Goal: Information Seeking & Learning: Find specific fact

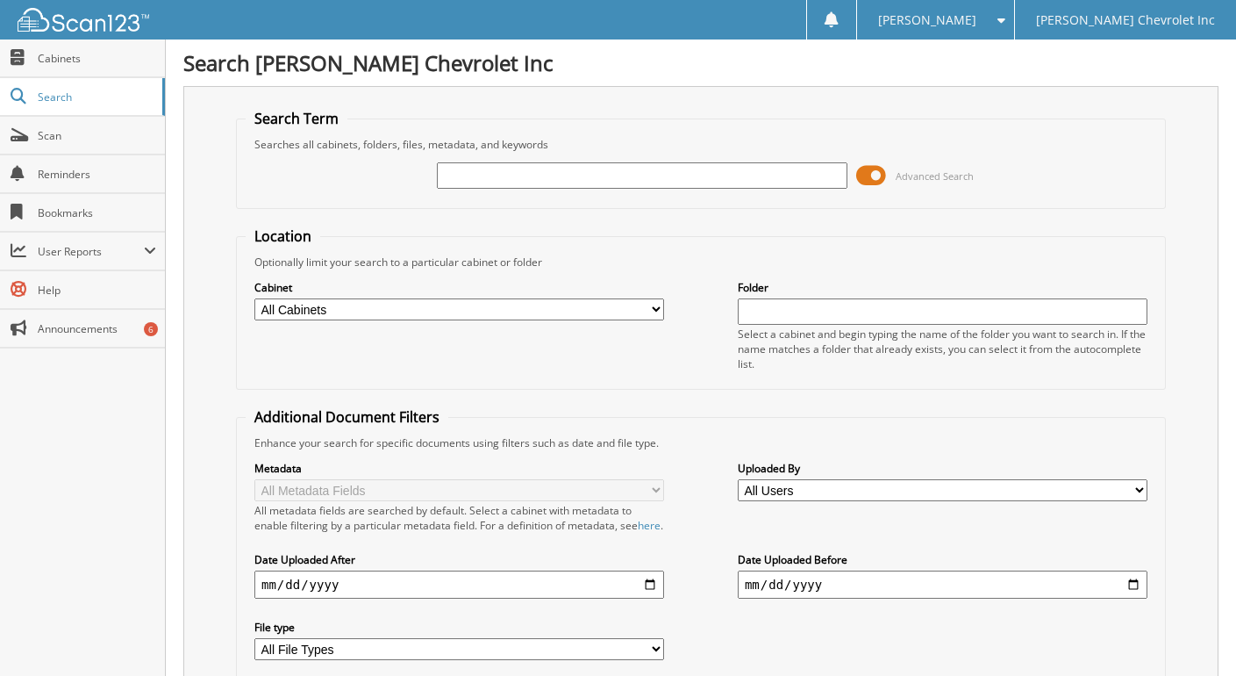
click at [458, 170] on input "text" at bounding box center [642, 175] width 410 height 26
type input "[PERSON_NAME] electric"
click at [876, 169] on span at bounding box center [871, 175] width 30 height 26
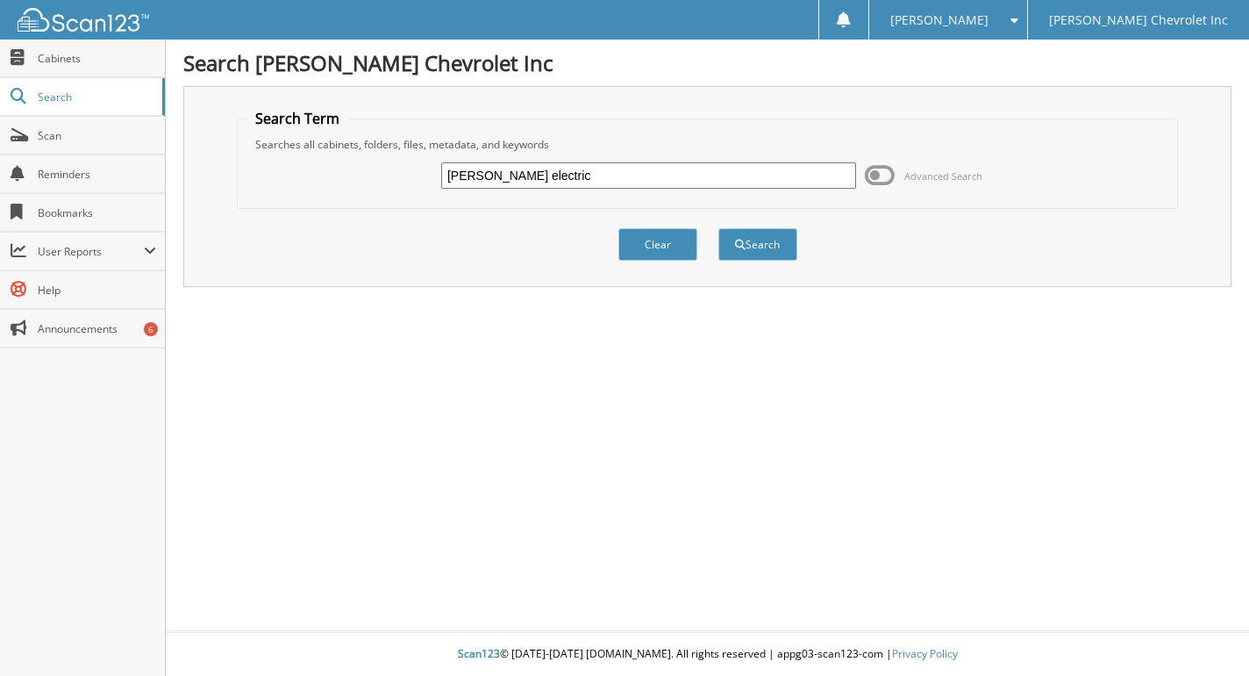
click at [874, 175] on span at bounding box center [880, 175] width 30 height 26
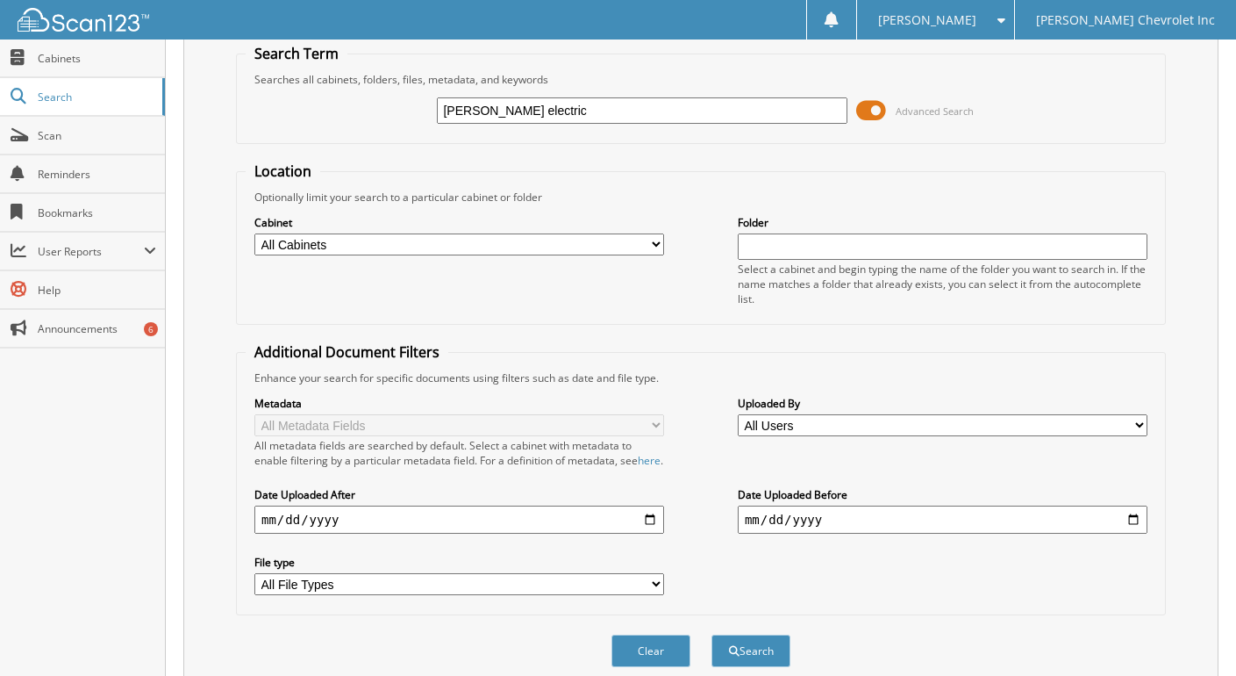
scroll to position [151, 0]
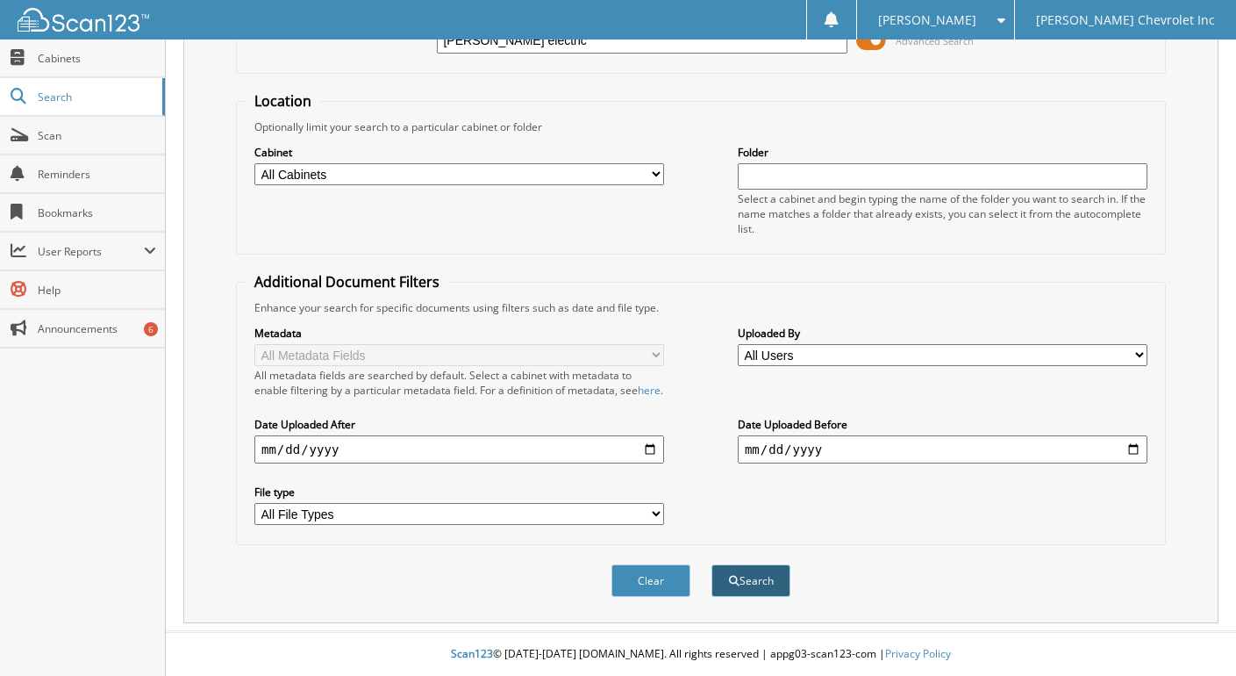
click at [735, 582] on span "submit" at bounding box center [734, 580] width 11 height 11
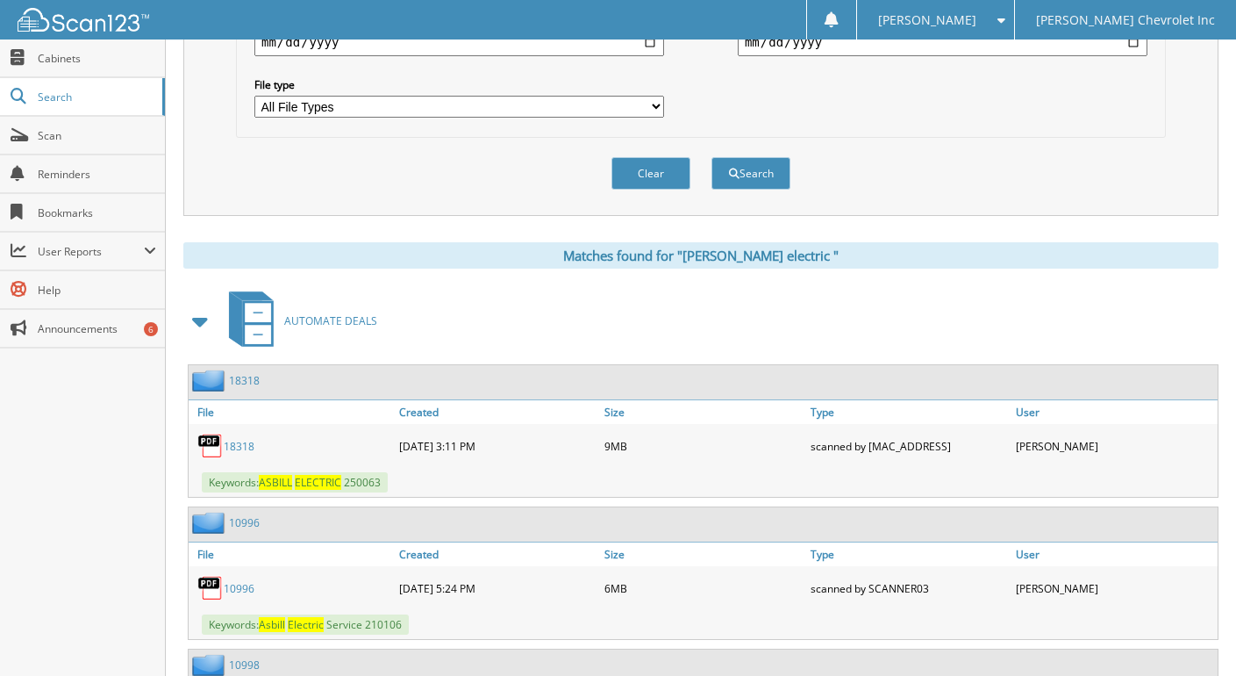
scroll to position [614, 0]
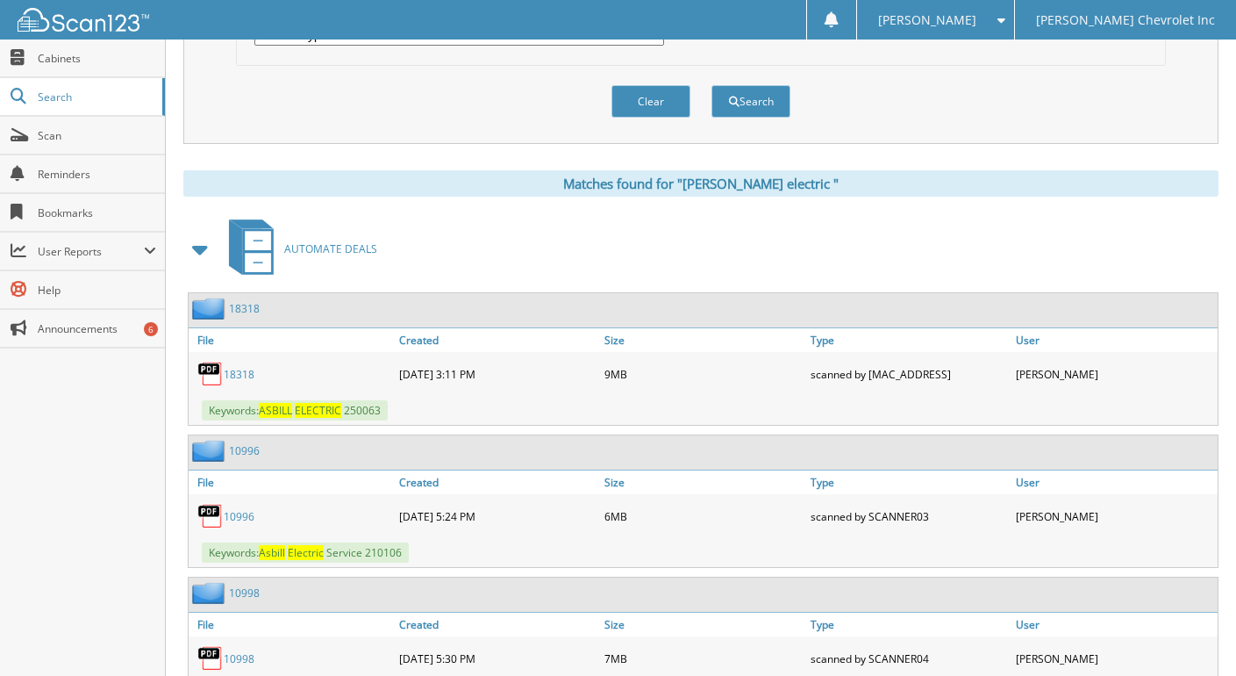
click at [229, 524] on link "1 0 9 9 6" at bounding box center [239, 516] width 31 height 15
click at [228, 524] on link "1 0 9 9 6" at bounding box center [239, 516] width 31 height 15
click at [232, 382] on link "1 8 3 1 8" at bounding box center [239, 374] width 31 height 15
click at [216, 379] on img at bounding box center [210, 374] width 26 height 26
click at [241, 382] on link "1 8 3 1 8" at bounding box center [239, 374] width 31 height 15
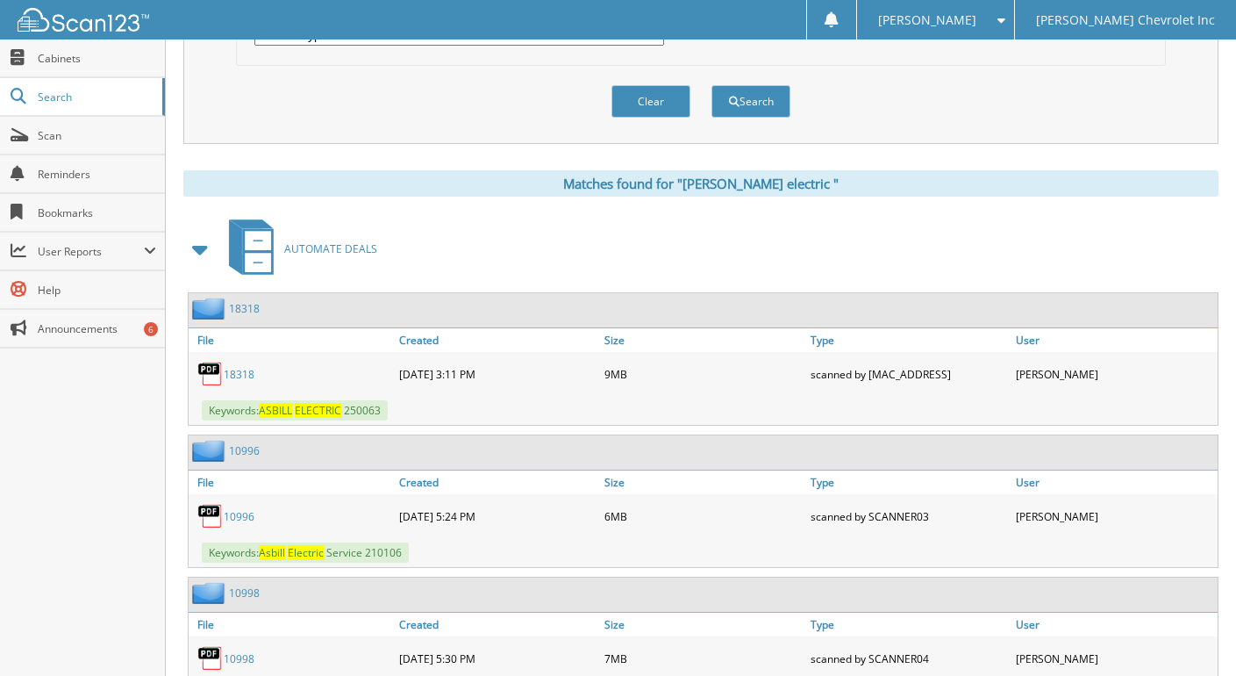
click at [209, 380] on img at bounding box center [210, 374] width 26 height 26
click at [232, 382] on link "1 8 3 1 8" at bounding box center [239, 374] width 31 height 15
click at [220, 387] on img at bounding box center [210, 374] width 26 height 26
click at [204, 380] on img at bounding box center [210, 374] width 26 height 26
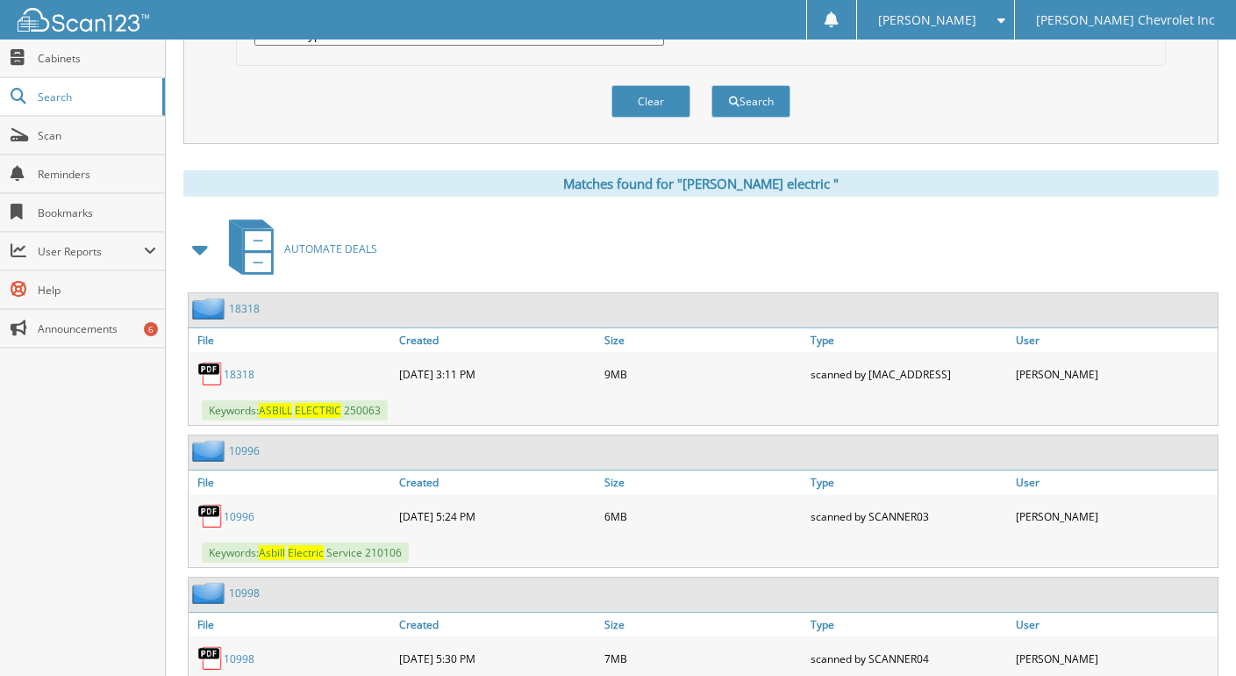
click at [232, 382] on link "1 8 3 1 8" at bounding box center [239, 374] width 31 height 15
click at [204, 386] on img at bounding box center [210, 374] width 26 height 26
click at [232, 382] on link "1 8 3 1 8" at bounding box center [239, 374] width 31 height 15
click at [205, 387] on img at bounding box center [210, 374] width 26 height 26
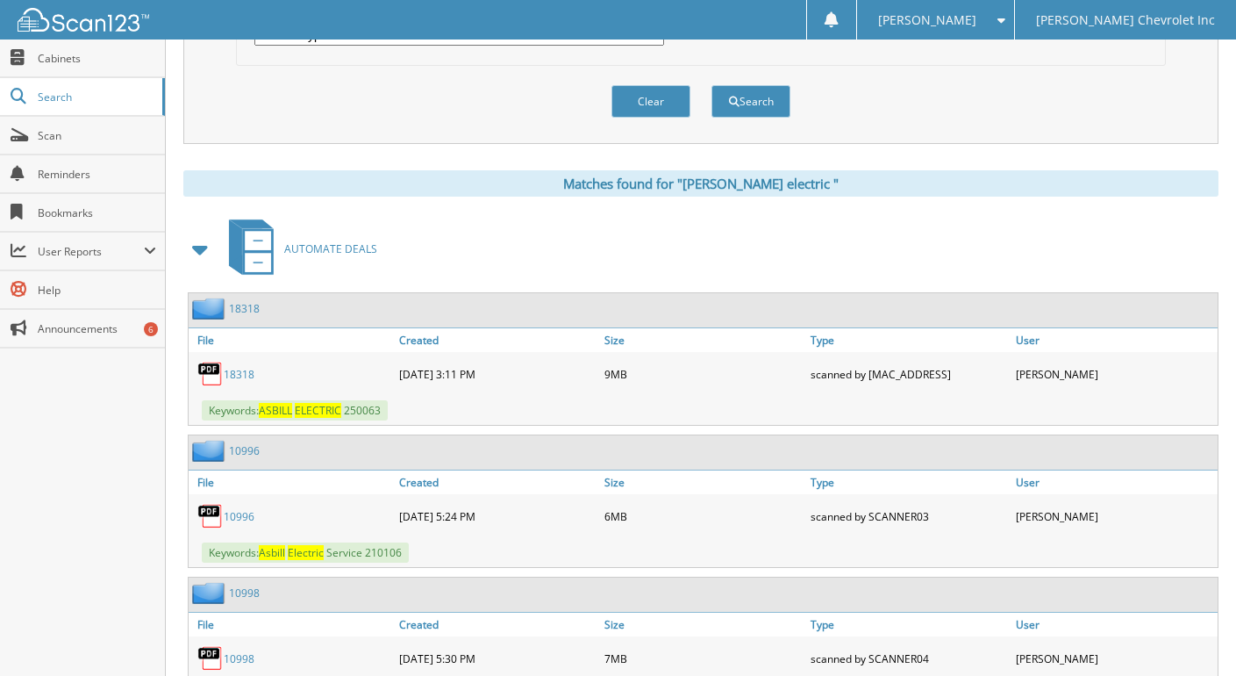
click at [207, 381] on img at bounding box center [210, 374] width 26 height 26
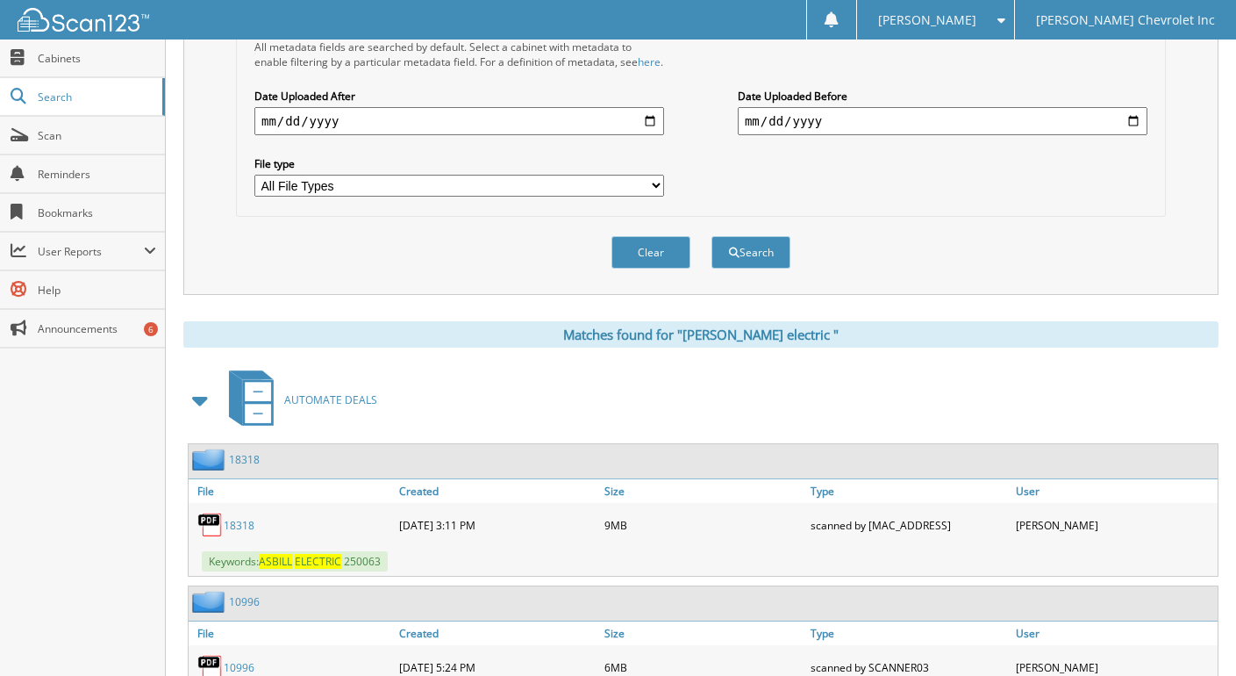
scroll to position [420, 0]
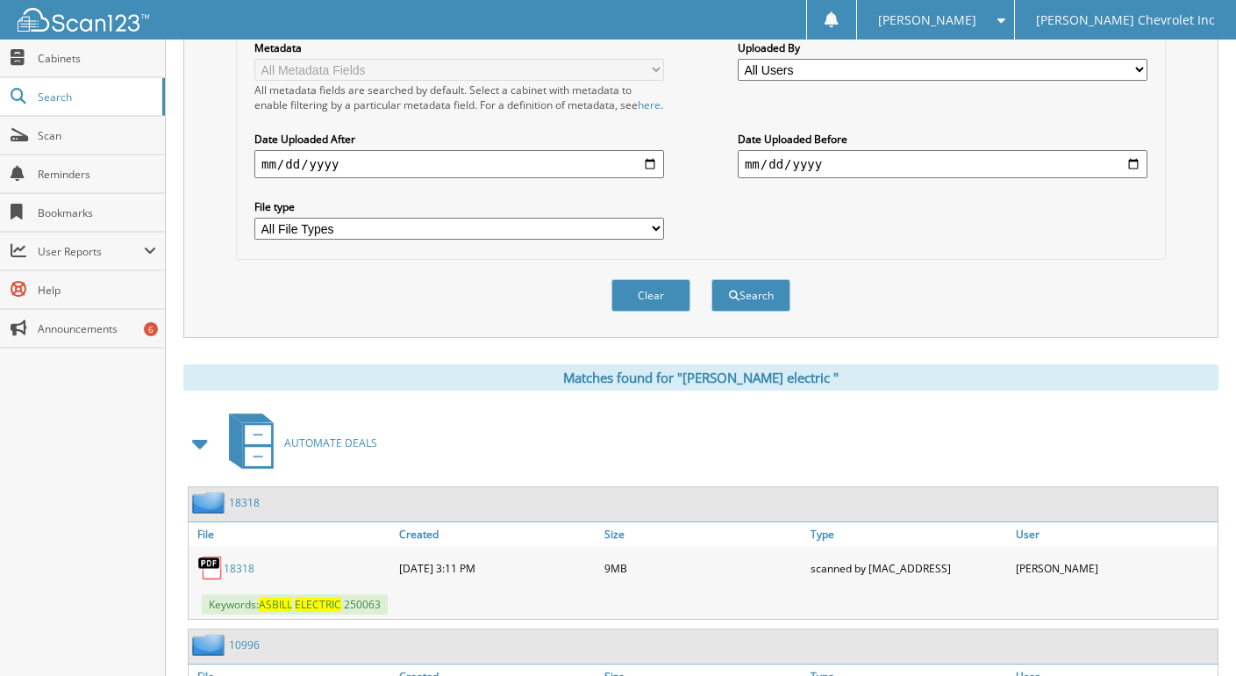
click at [238, 575] on link "1 8 3 1 8" at bounding box center [239, 568] width 31 height 15
click at [202, 573] on img at bounding box center [210, 567] width 26 height 26
click at [213, 576] on img at bounding box center [210, 567] width 26 height 26
click at [241, 575] on link "1 8 3 1 8" at bounding box center [239, 568] width 31 height 15
click at [202, 577] on img at bounding box center [210, 567] width 26 height 26
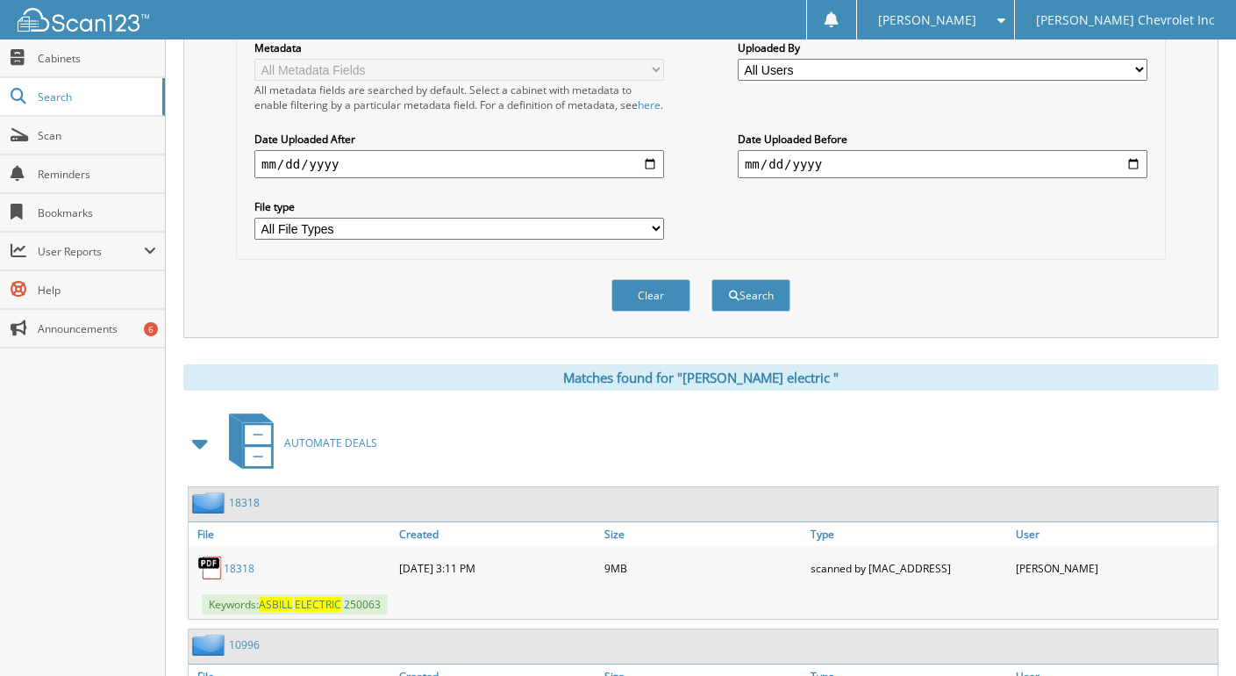
click at [211, 571] on img at bounding box center [210, 567] width 26 height 26
click at [236, 575] on link "1 8 3 1 8" at bounding box center [239, 568] width 31 height 15
click at [216, 577] on img at bounding box center [210, 567] width 26 height 26
click at [232, 575] on link "1 8 3 1 8" at bounding box center [239, 568] width 31 height 15
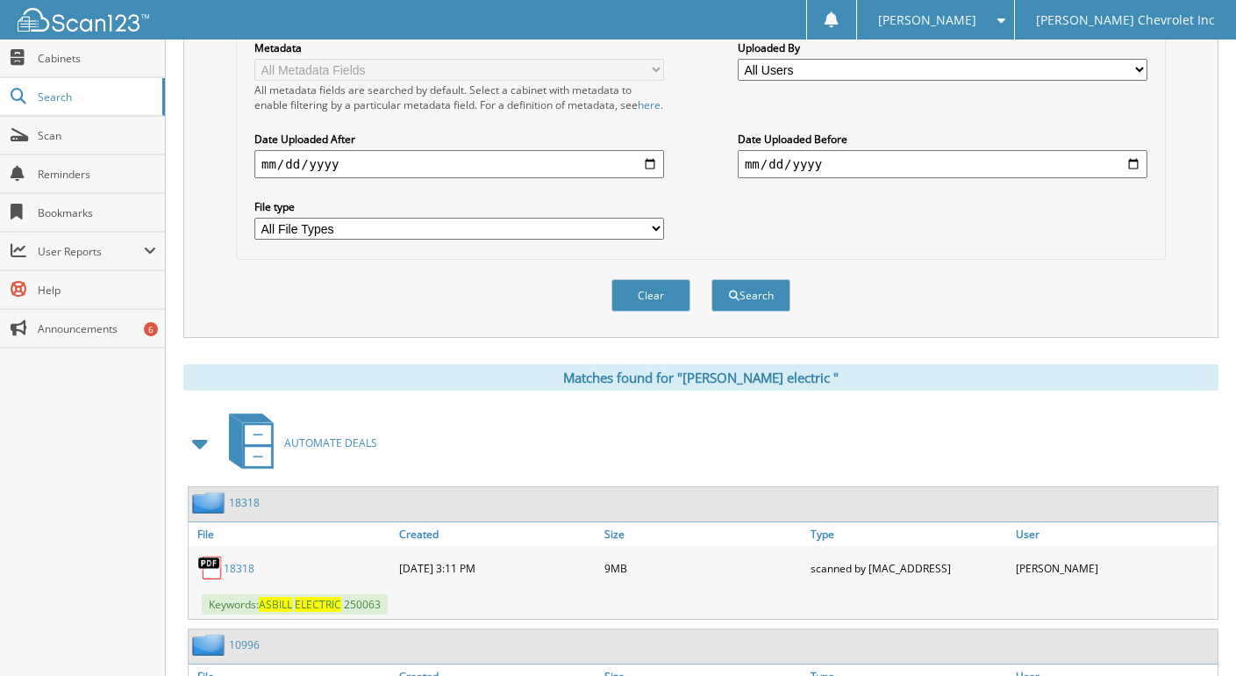
click at [205, 581] on img at bounding box center [210, 567] width 26 height 26
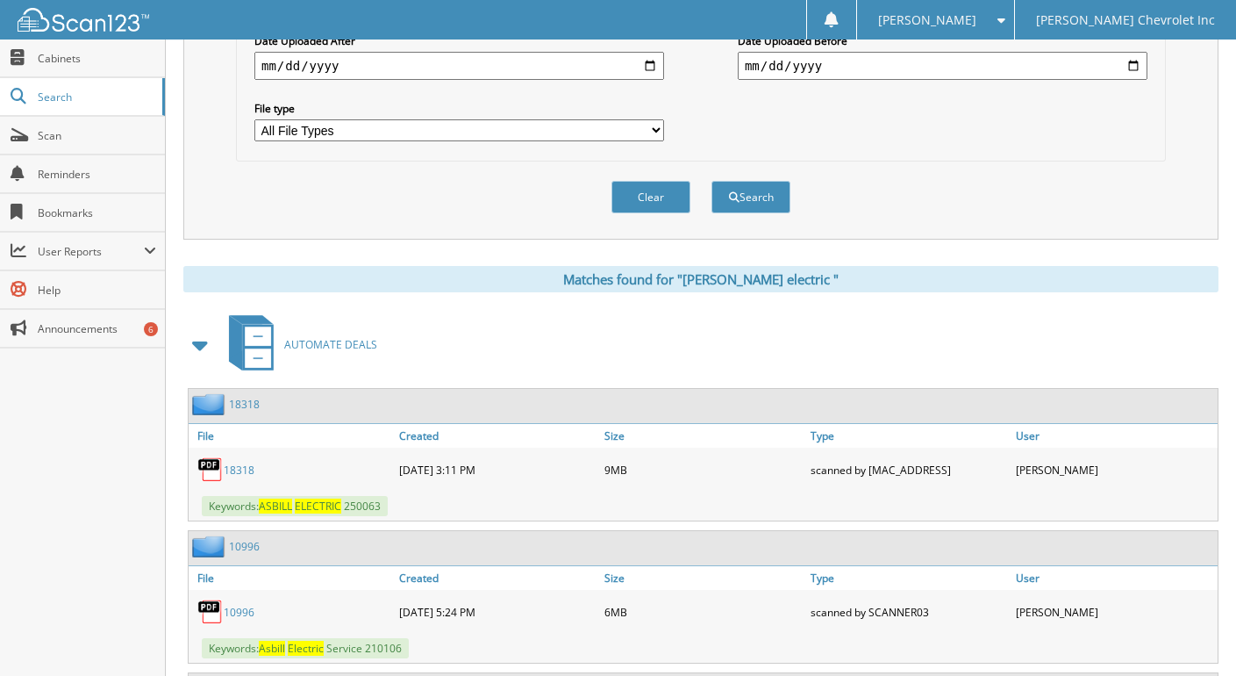
scroll to position [771, 0]
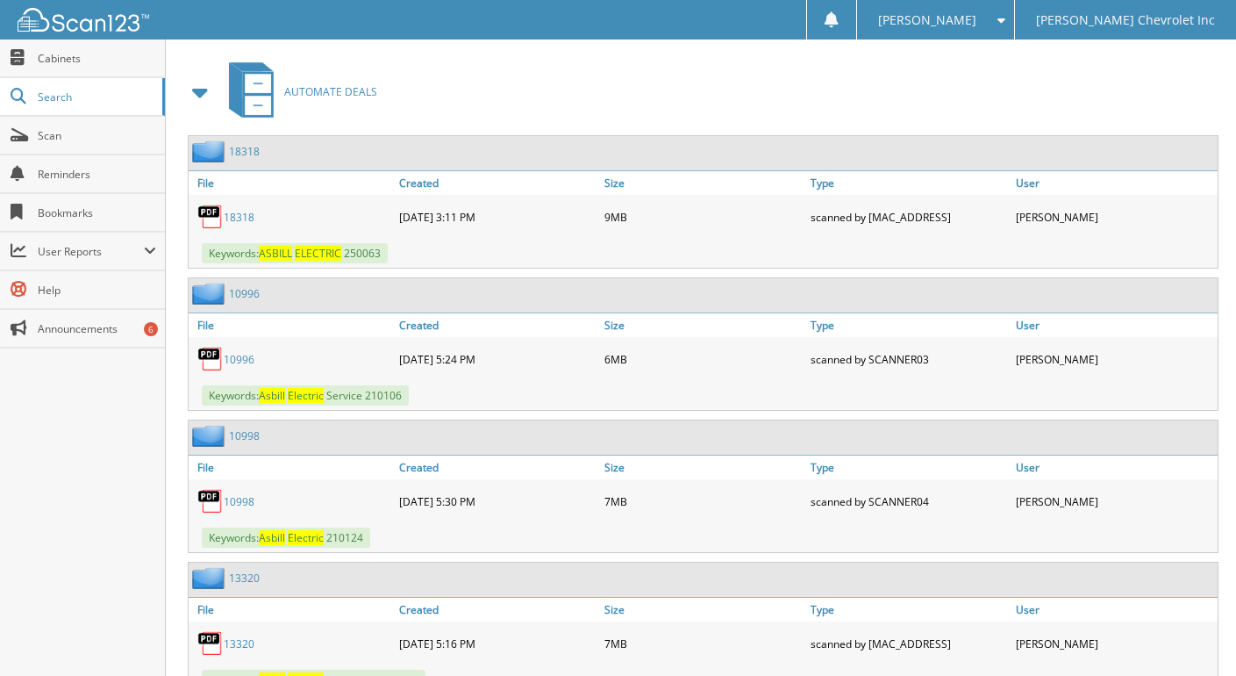
click at [237, 509] on link "1 0 9 9 8" at bounding box center [239, 501] width 31 height 15
click at [211, 514] on img at bounding box center [210, 501] width 26 height 26
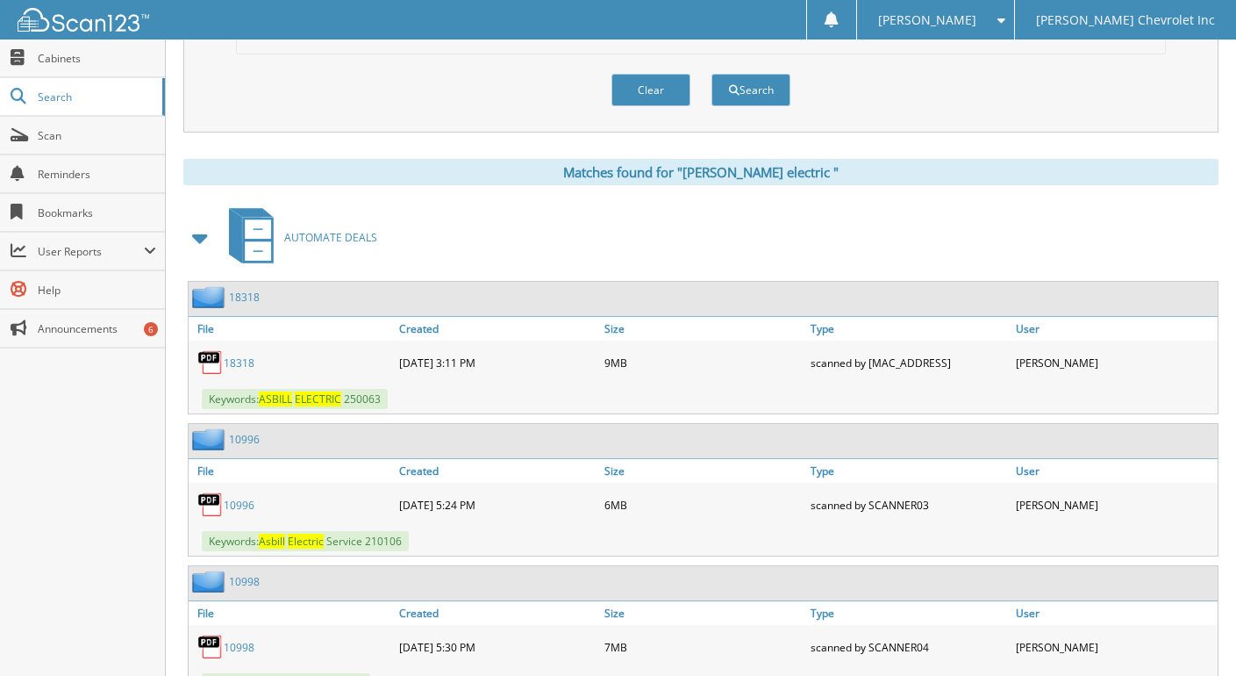
scroll to position [596, 0]
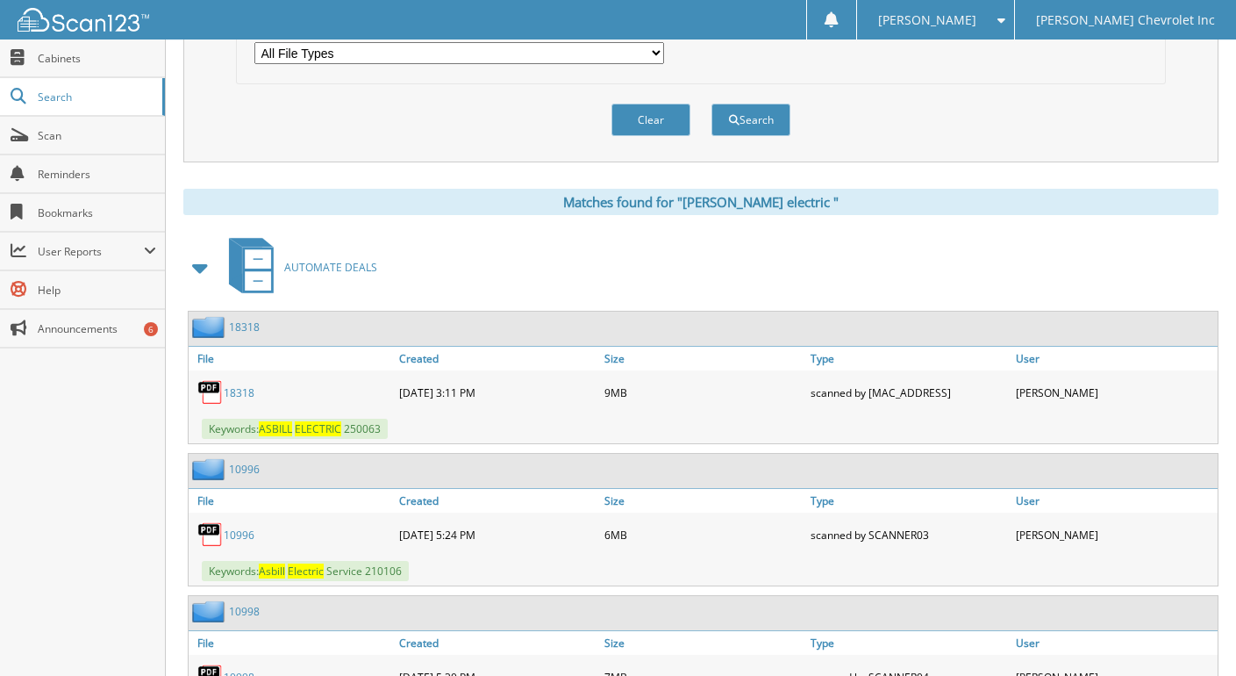
click at [240, 400] on link "1 8 3 1 8" at bounding box center [239, 392] width 31 height 15
click at [225, 400] on link "1 8 3 1 8" at bounding box center [239, 392] width 31 height 15
click at [218, 405] on img at bounding box center [210, 392] width 26 height 26
click at [204, 398] on img at bounding box center [210, 392] width 26 height 26
click at [231, 396] on div "1 8 3 1 8" at bounding box center [292, 392] width 206 height 35
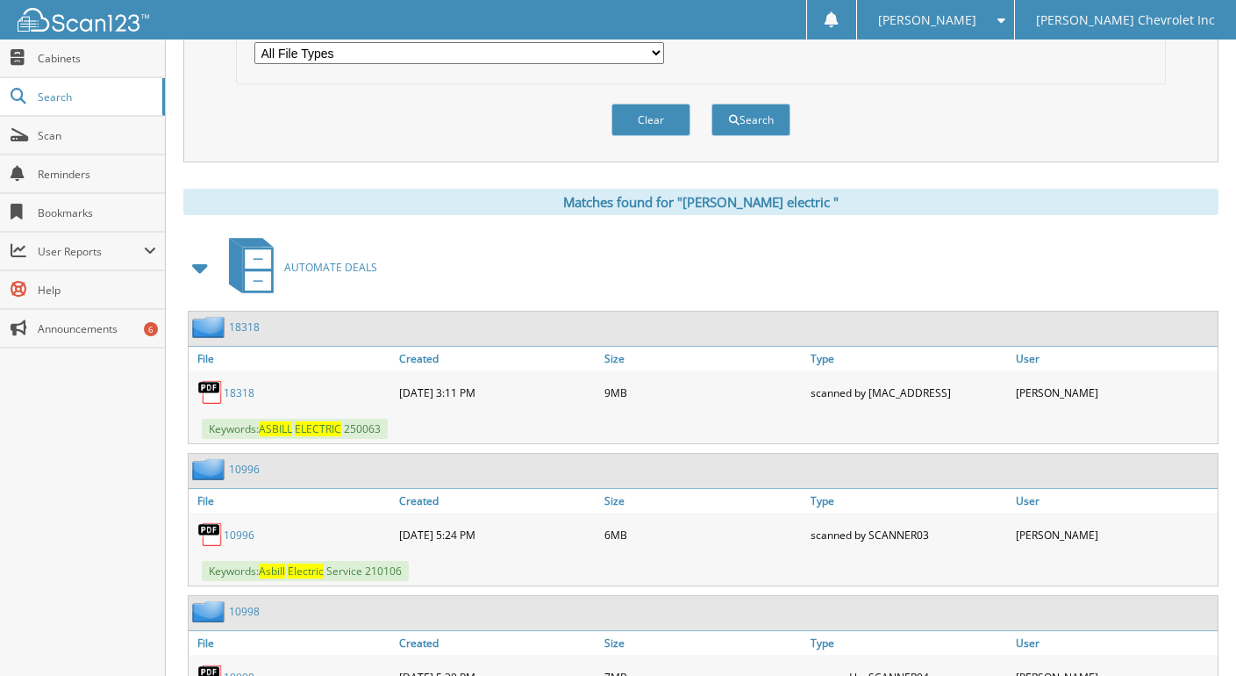
click at [235, 400] on link "1 8 3 1 8" at bounding box center [239, 392] width 31 height 15
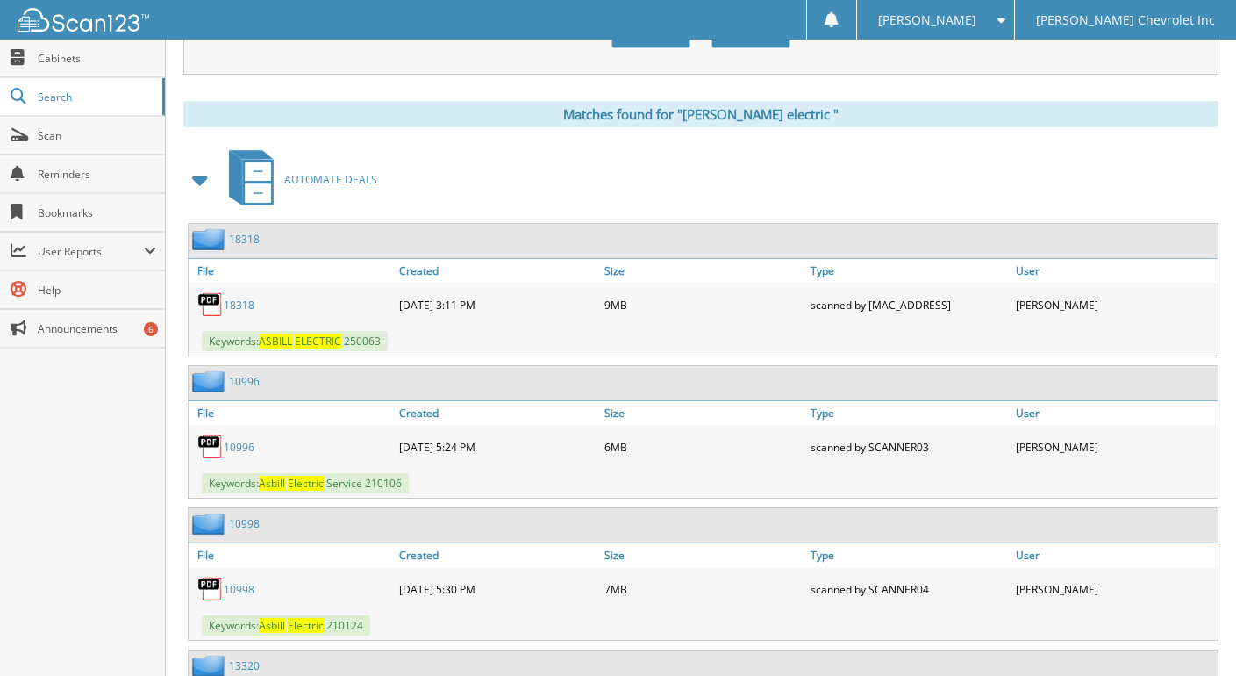
click at [240, 597] on link "1 0 9 9 8" at bounding box center [239, 589] width 31 height 15
click at [211, 602] on img at bounding box center [210, 588] width 26 height 26
click at [211, 596] on img at bounding box center [210, 588] width 26 height 26
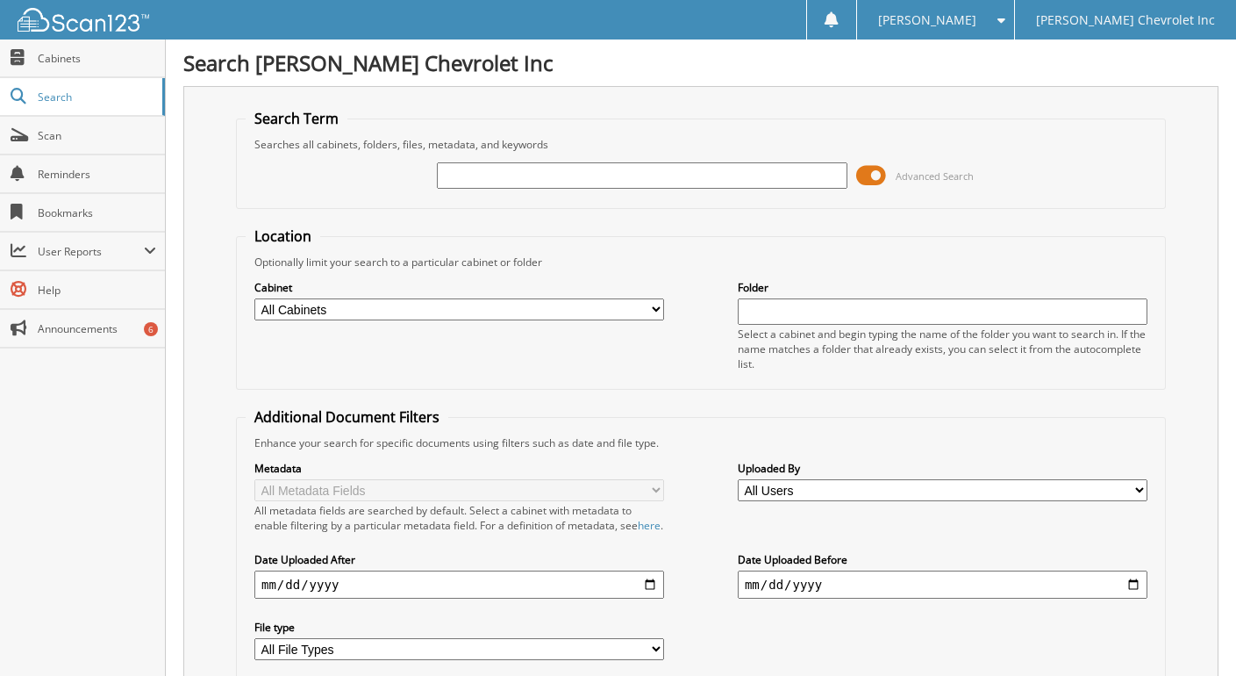
click at [468, 163] on input "text" at bounding box center [642, 175] width 410 height 26
type input "[PERSON_NAME] electric"
click at [884, 170] on span at bounding box center [871, 175] width 30 height 26
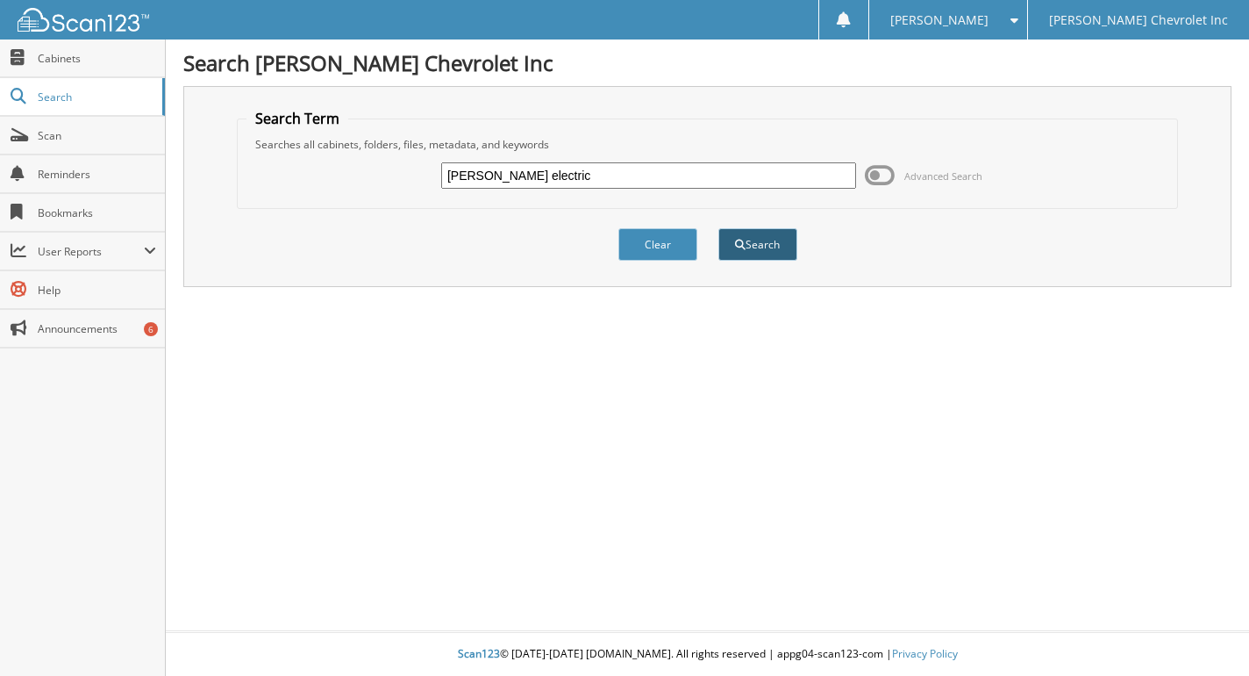
click at [764, 243] on button "Search" at bounding box center [757, 244] width 79 height 32
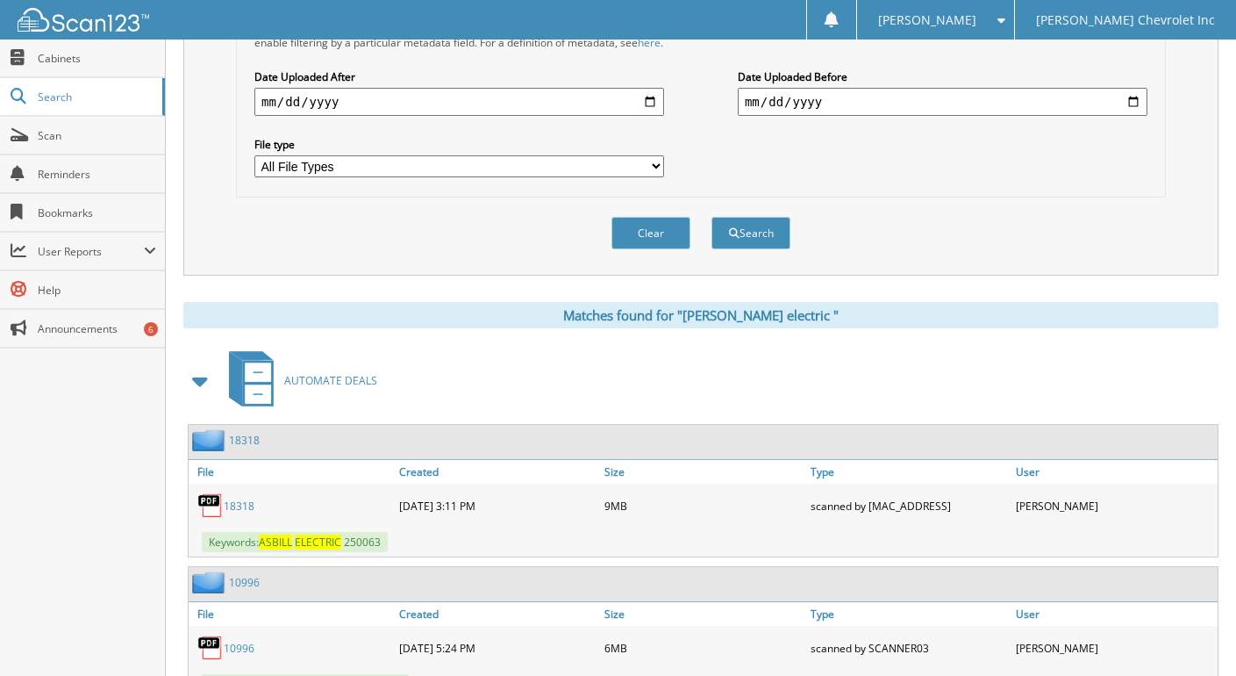
scroll to position [526, 0]
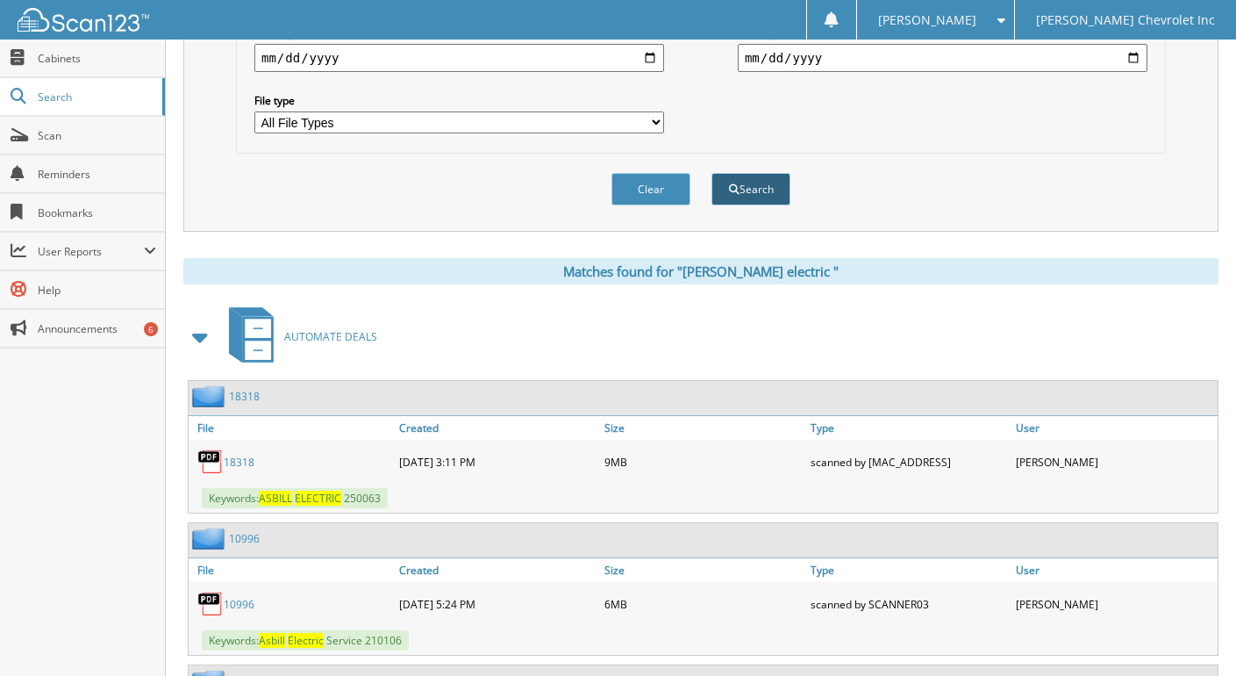
click at [746, 204] on button "Search" at bounding box center [750, 189] width 79 height 32
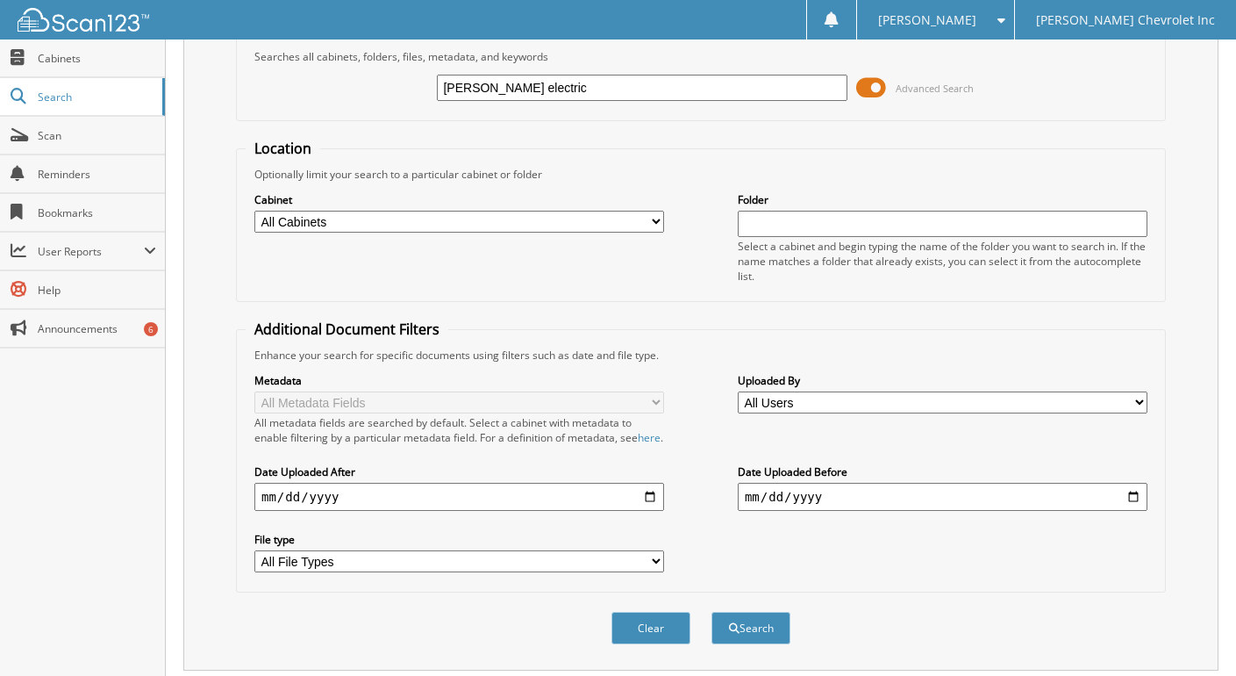
scroll to position [439, 0]
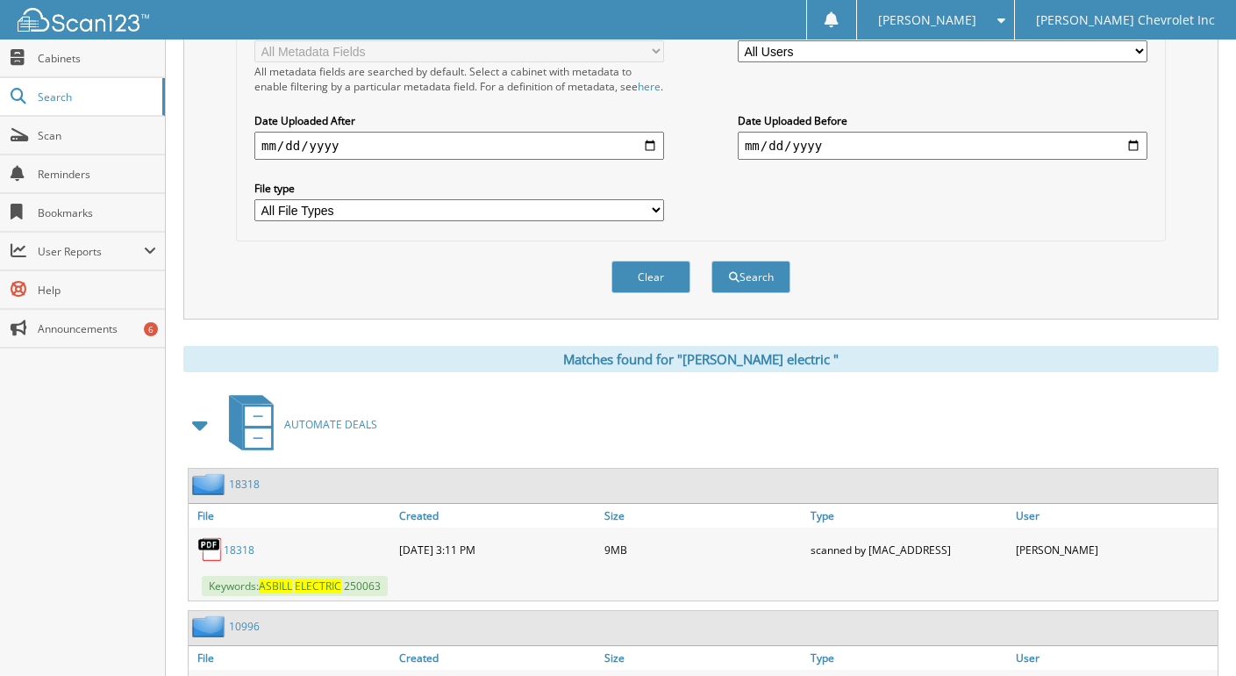
click at [232, 557] on link "1 8 3 1 8" at bounding box center [239, 549] width 31 height 15
click at [212, 559] on img at bounding box center [210, 549] width 26 height 26
click at [243, 557] on link "1 8 3 1 8" at bounding box center [239, 549] width 31 height 15
click at [215, 558] on img at bounding box center [210, 549] width 26 height 26
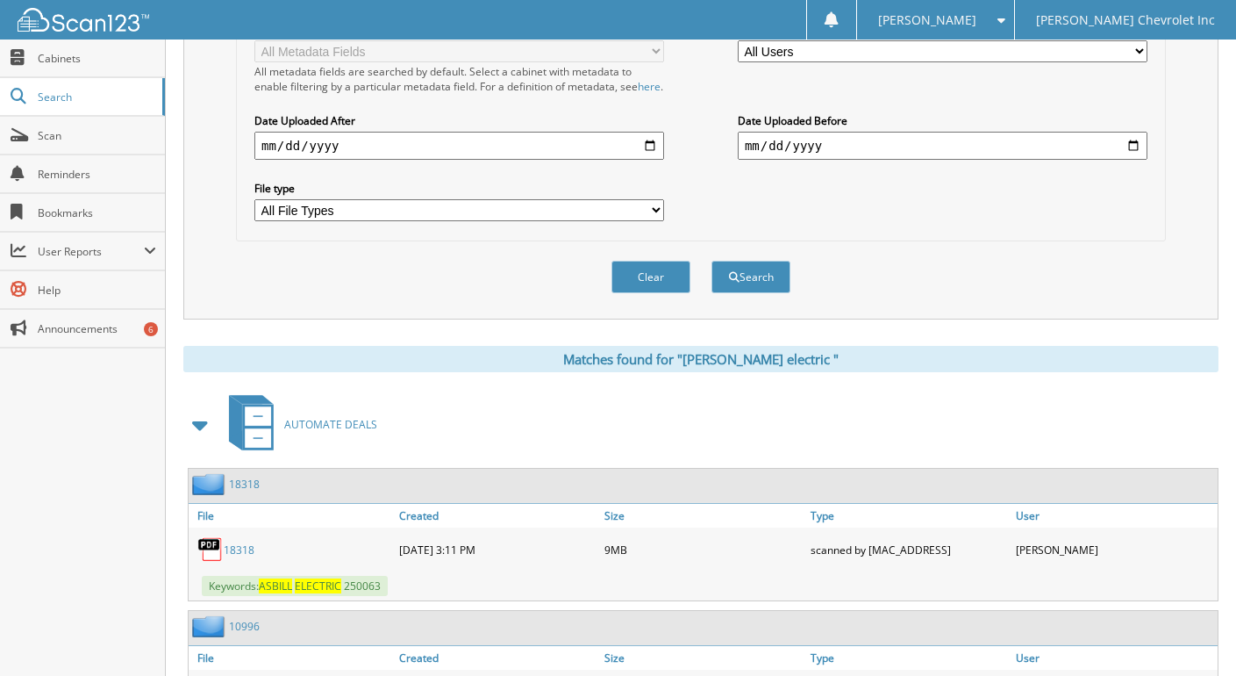
click at [239, 557] on link "1 8 3 1 8" at bounding box center [239, 549] width 31 height 15
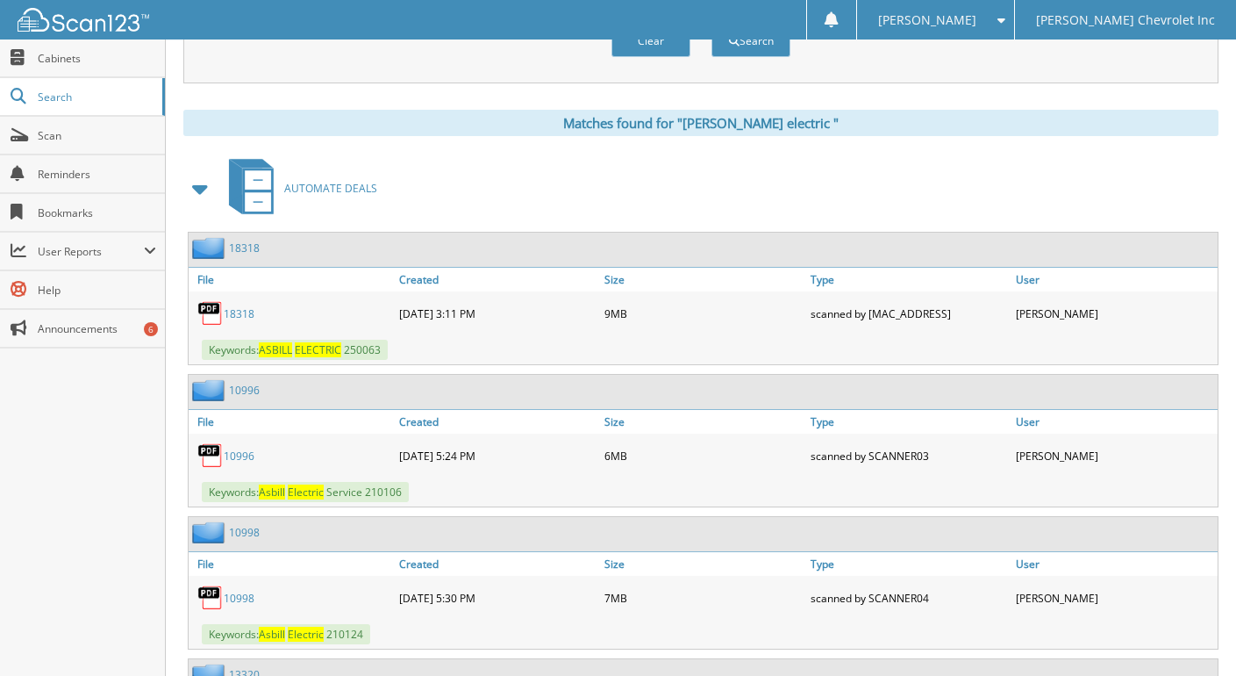
scroll to position [702, 0]
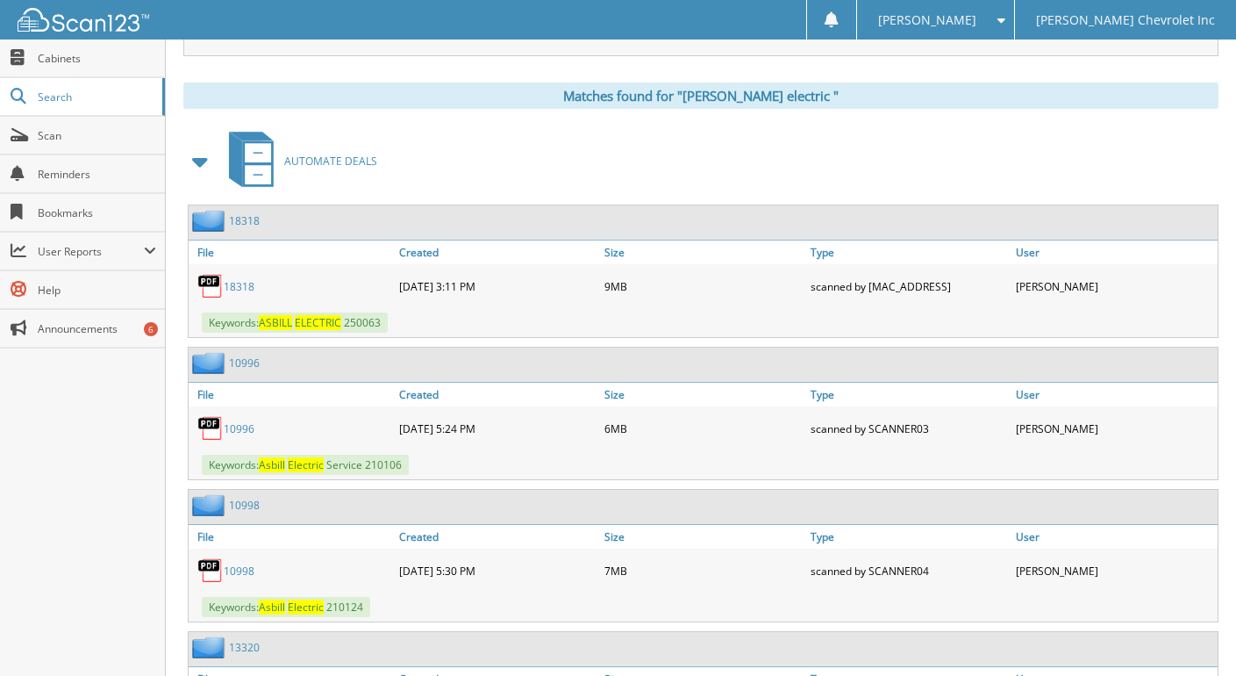
click at [234, 436] on link "1 0 9 9 6" at bounding box center [239, 428] width 31 height 15
click at [212, 435] on img at bounding box center [210, 428] width 26 height 26
click at [245, 294] on link "1 8 3 1 8" at bounding box center [239, 286] width 31 height 15
click at [218, 297] on img at bounding box center [210, 286] width 26 height 26
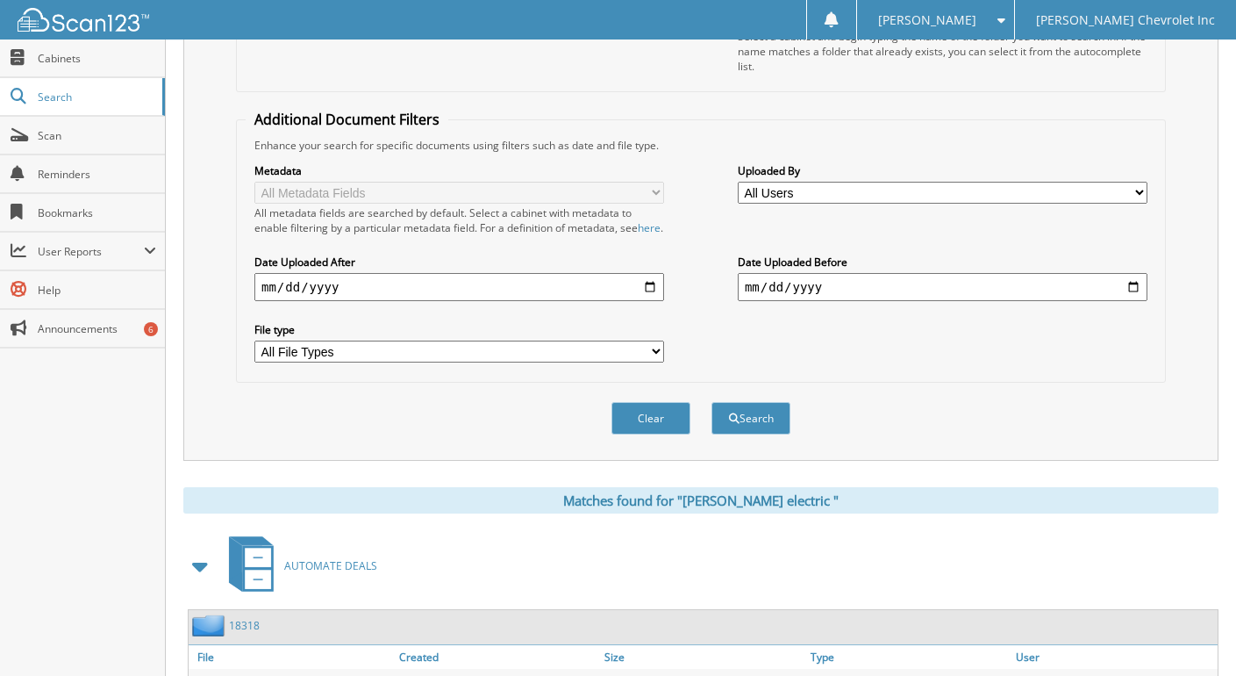
scroll to position [175, 0]
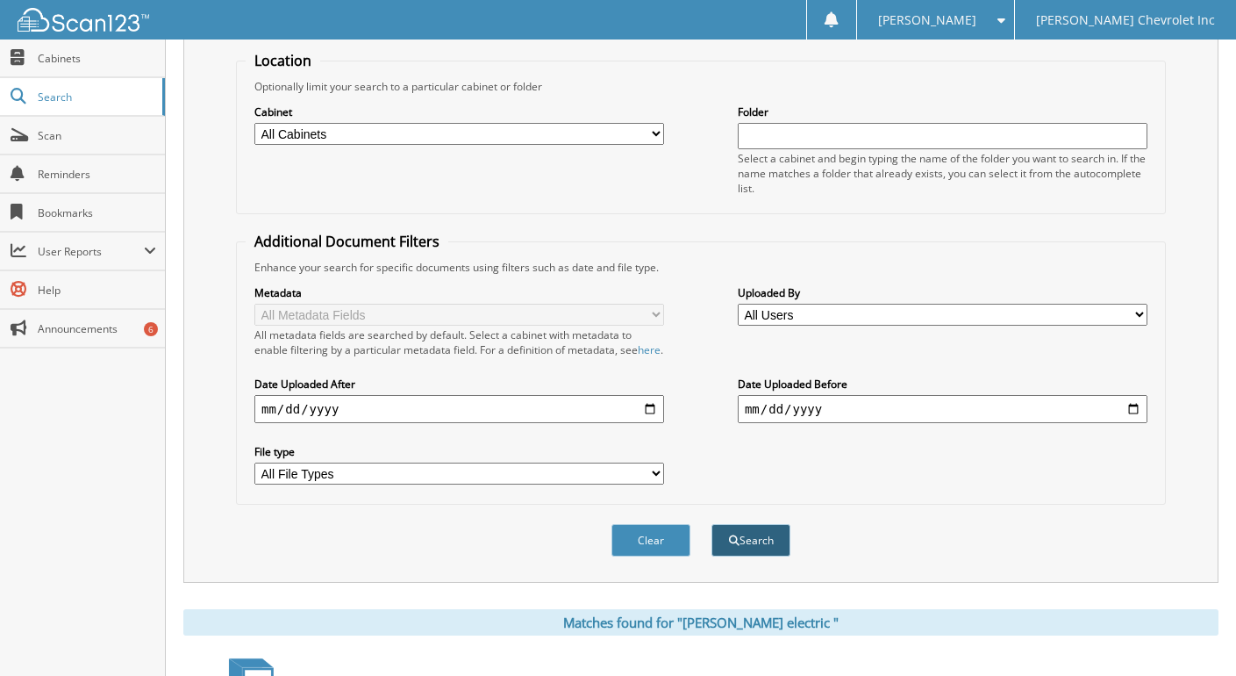
click at [733, 546] on span "submit" at bounding box center [734, 540] width 11 height 11
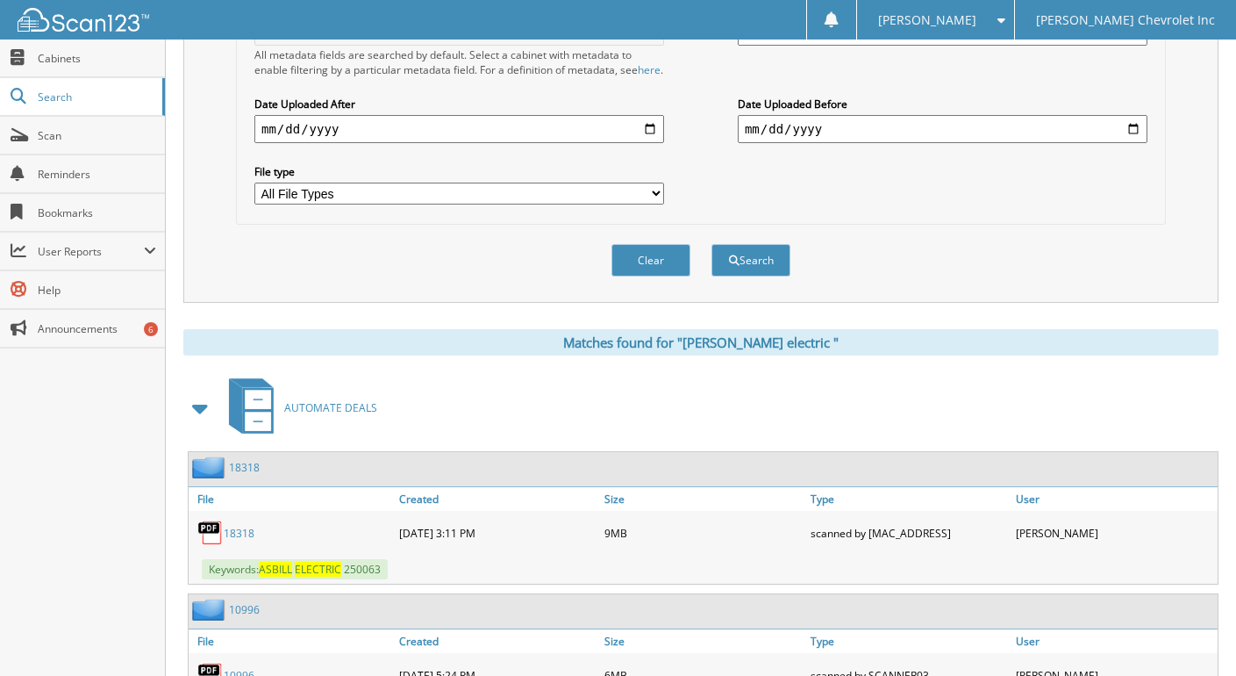
scroll to position [790, 0]
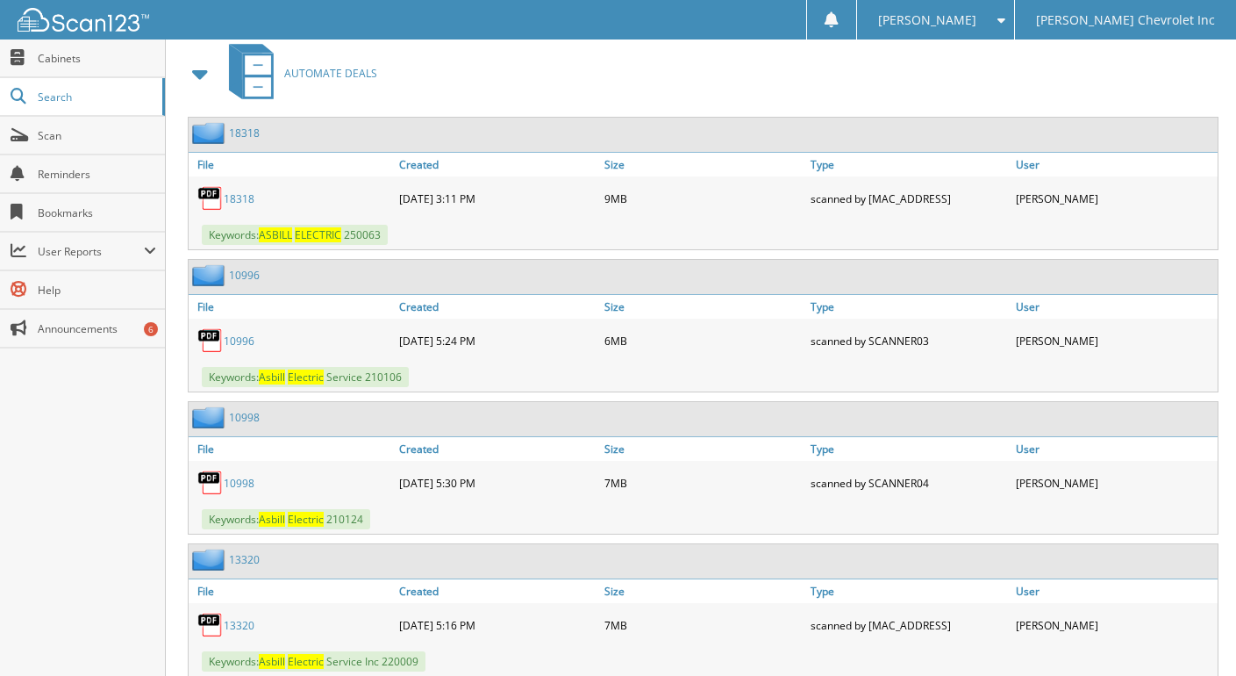
click at [221, 354] on img at bounding box center [210, 340] width 26 height 26
click at [243, 348] on link "1 0 9 9 6" at bounding box center [239, 340] width 31 height 15
click at [202, 349] on img at bounding box center [210, 340] width 26 height 26
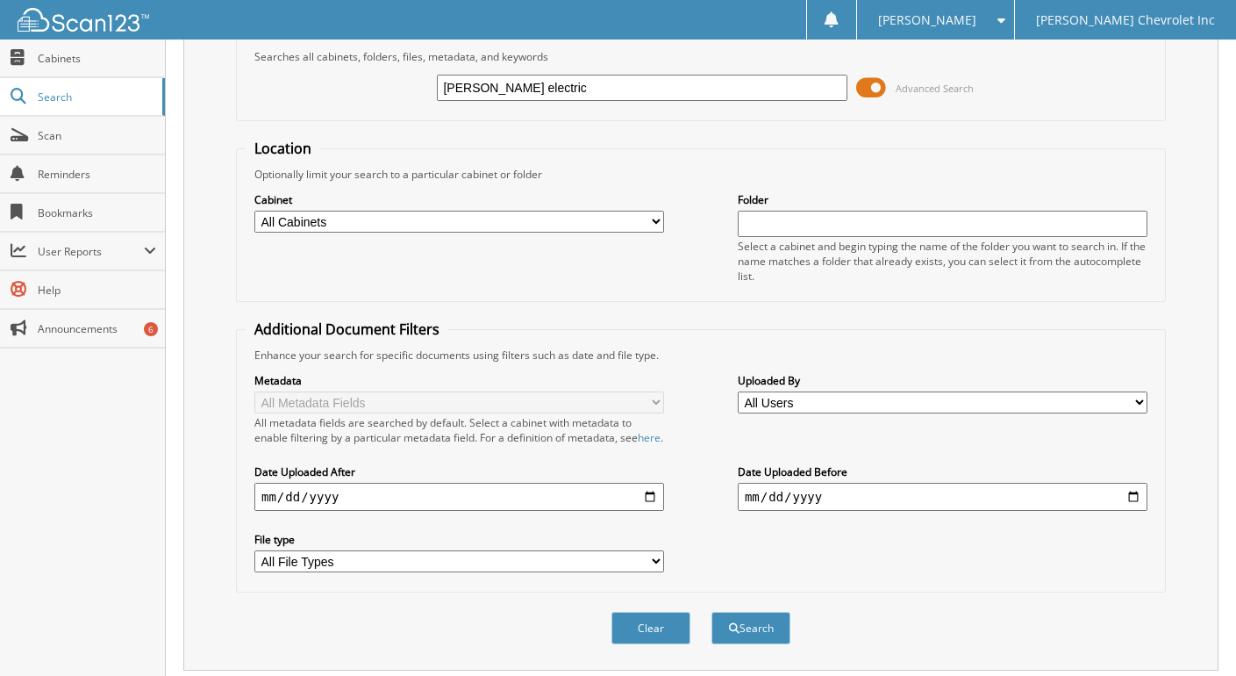
scroll to position [0, 0]
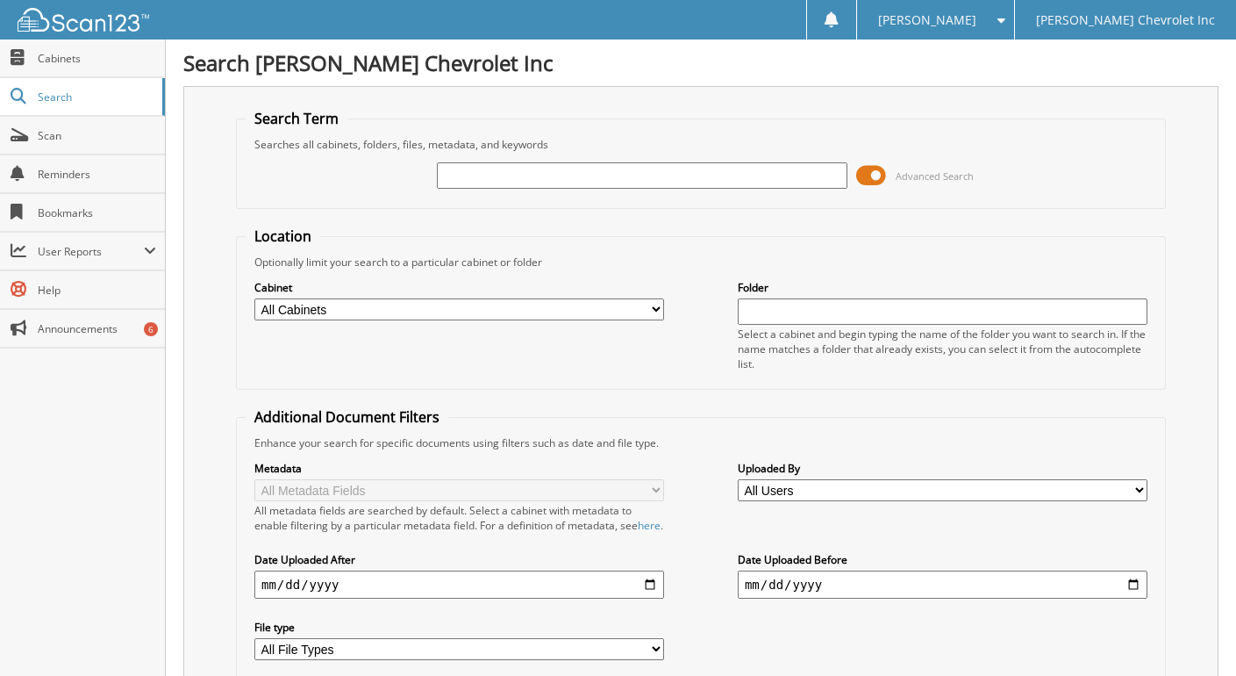
click at [472, 177] on input "text" at bounding box center [642, 175] width 410 height 26
type input "[PERSON_NAME] electric"
click at [876, 175] on span at bounding box center [871, 175] width 30 height 26
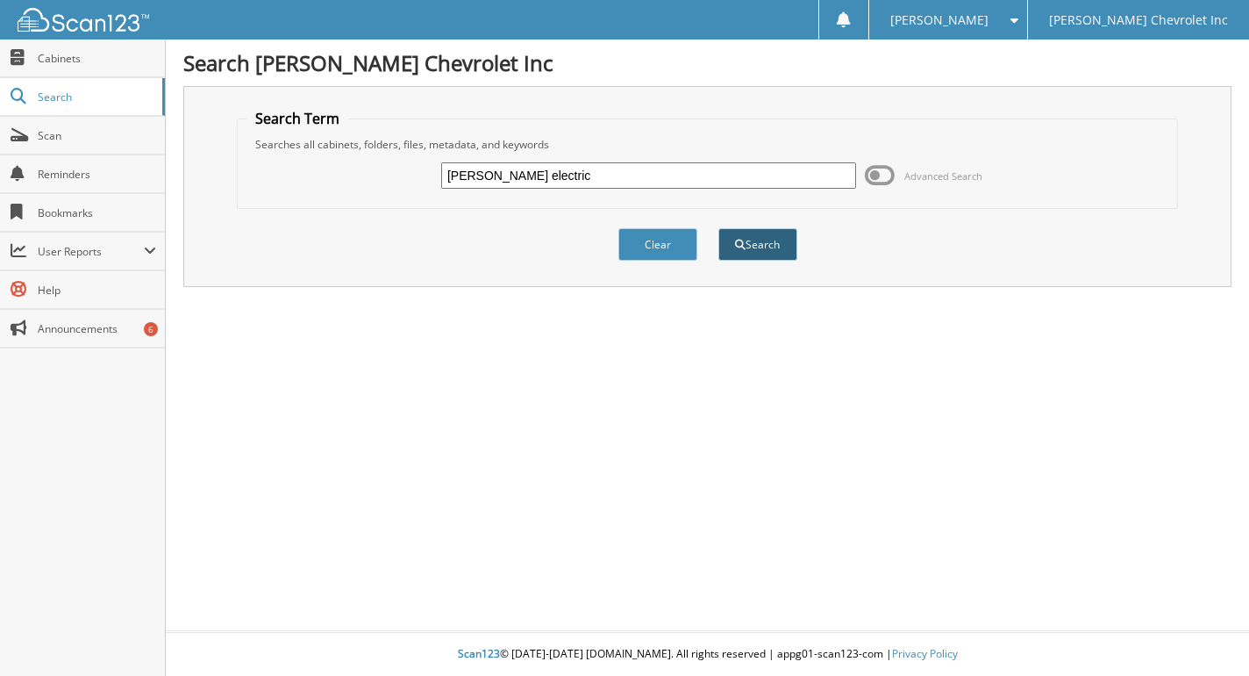
click at [765, 239] on button "Search" at bounding box center [757, 244] width 79 height 32
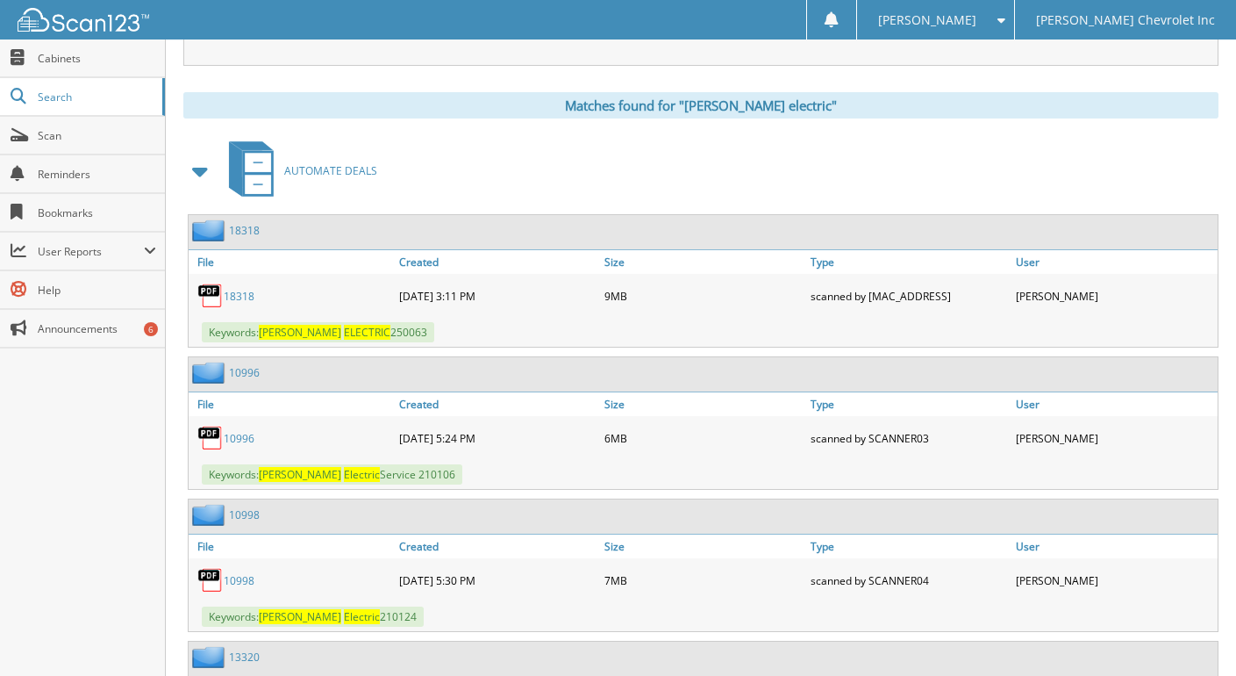
scroll to position [702, 0]
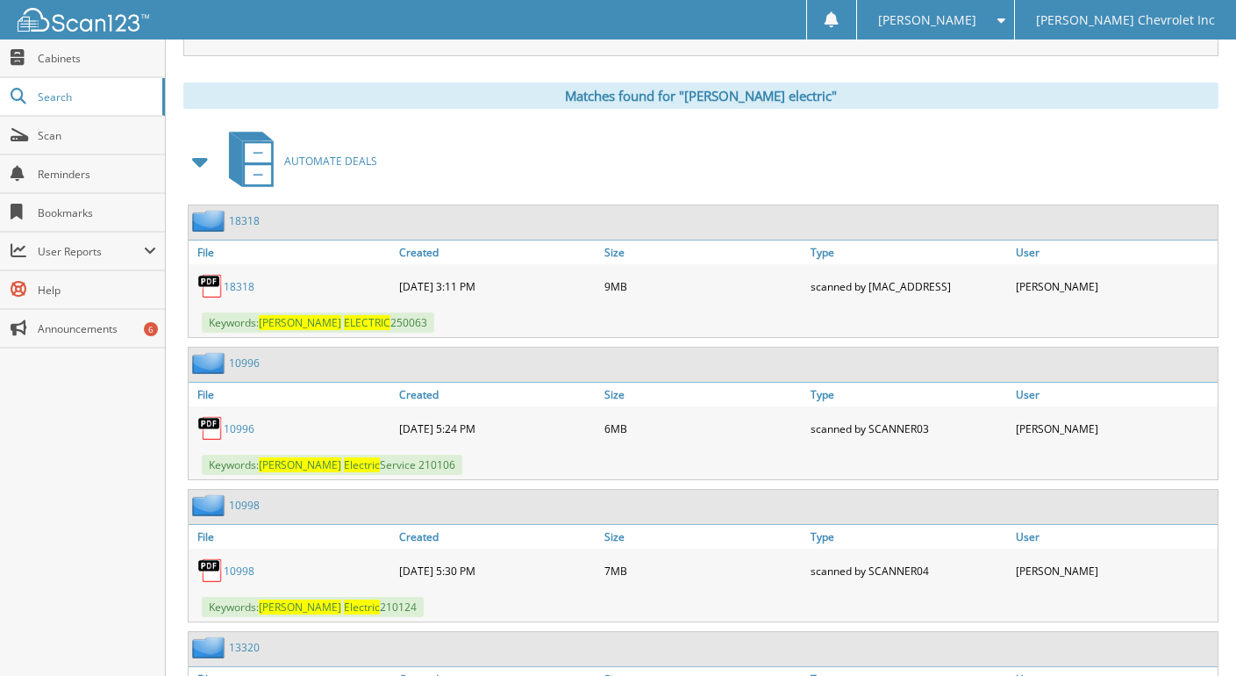
click at [248, 294] on link "18318" at bounding box center [239, 286] width 31 height 15
click at [211, 299] on img at bounding box center [210, 286] width 26 height 26
